Goal: Navigation & Orientation: Find specific page/section

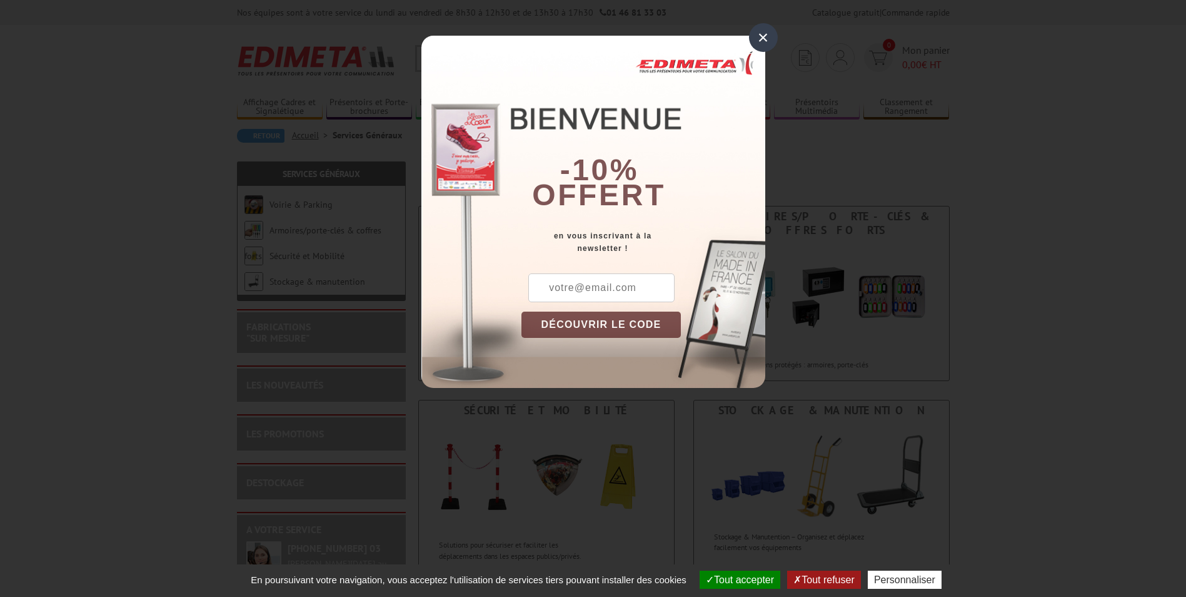
click at [762, 25] on div "×" at bounding box center [763, 37] width 29 height 29
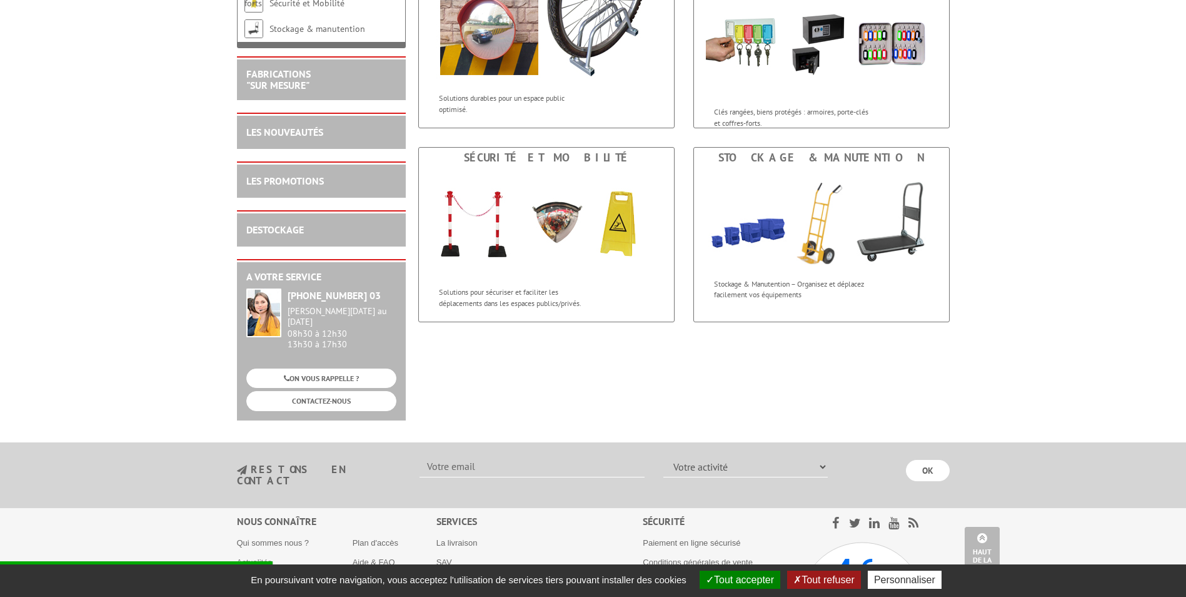
scroll to position [370, 0]
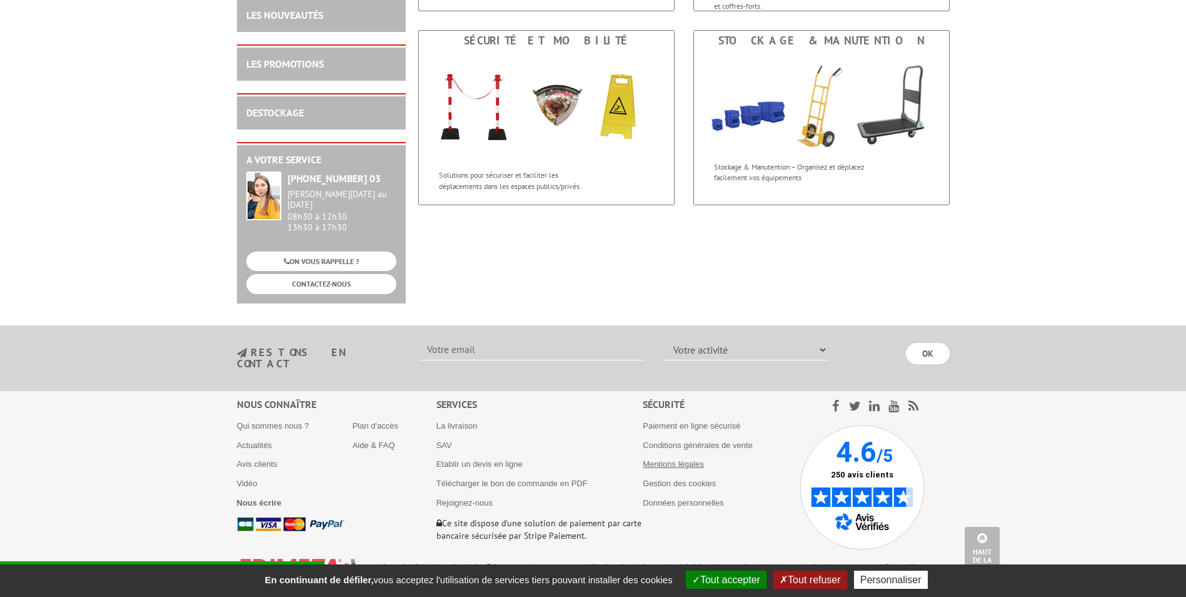
click at [677, 459] on link "Mentions légales" at bounding box center [673, 463] width 61 height 9
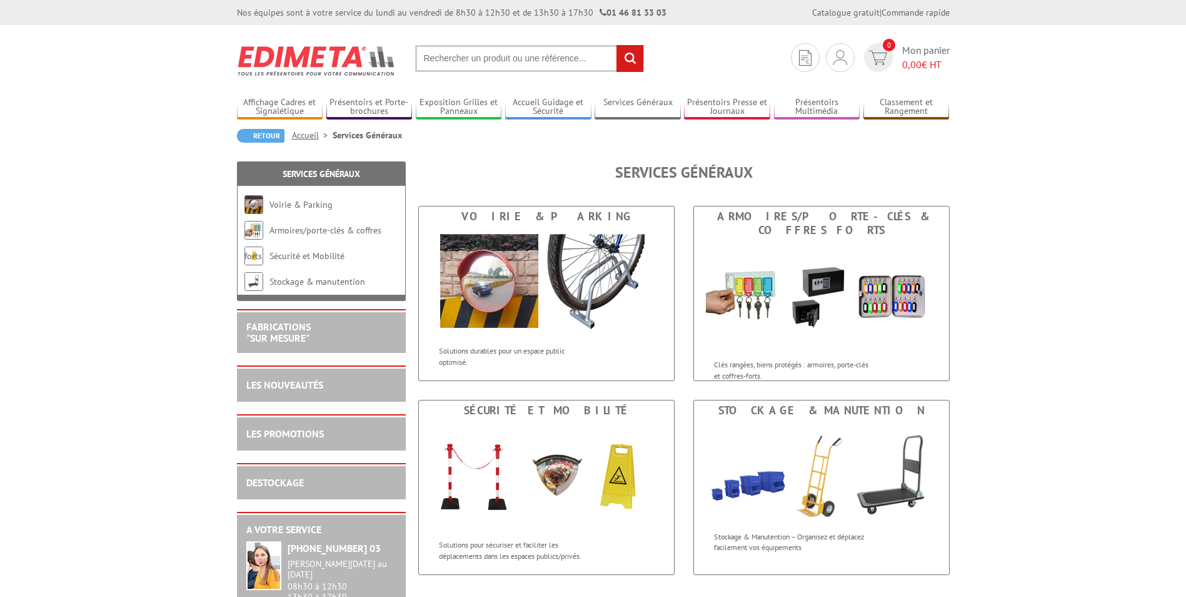
scroll to position [370, 0]
